Goal: Information Seeking & Learning: Learn about a topic

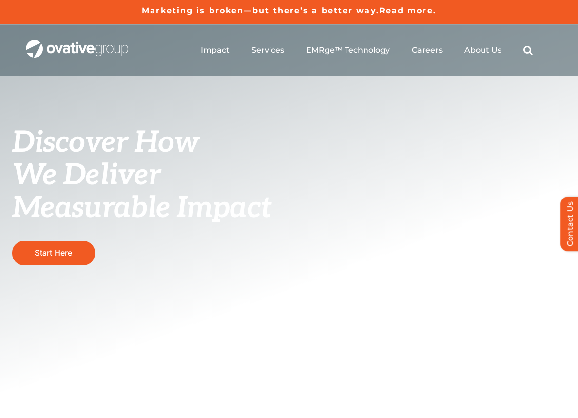
click at [411, 11] on span "Read more." at bounding box center [407, 10] width 57 height 9
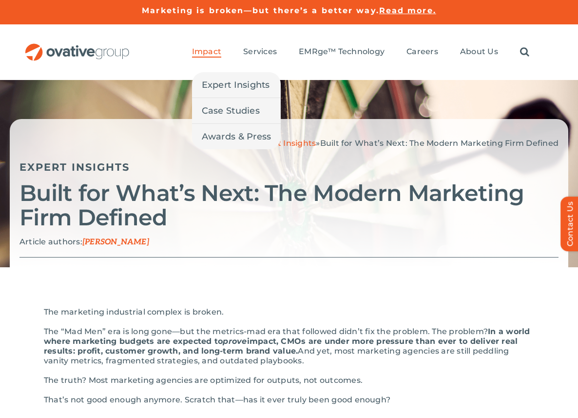
click at [212, 53] on span "Impact" at bounding box center [206, 52] width 29 height 10
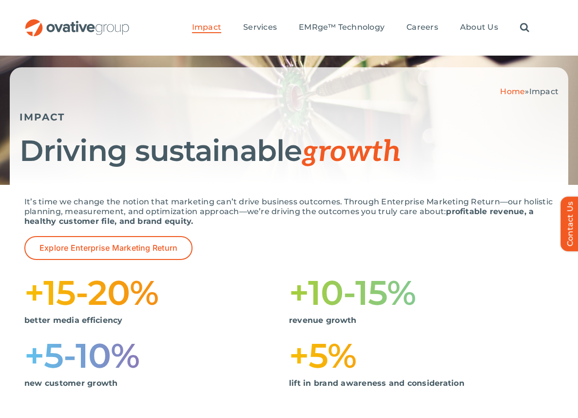
scroll to position [65, 0]
